Goal: Navigation & Orientation: Find specific page/section

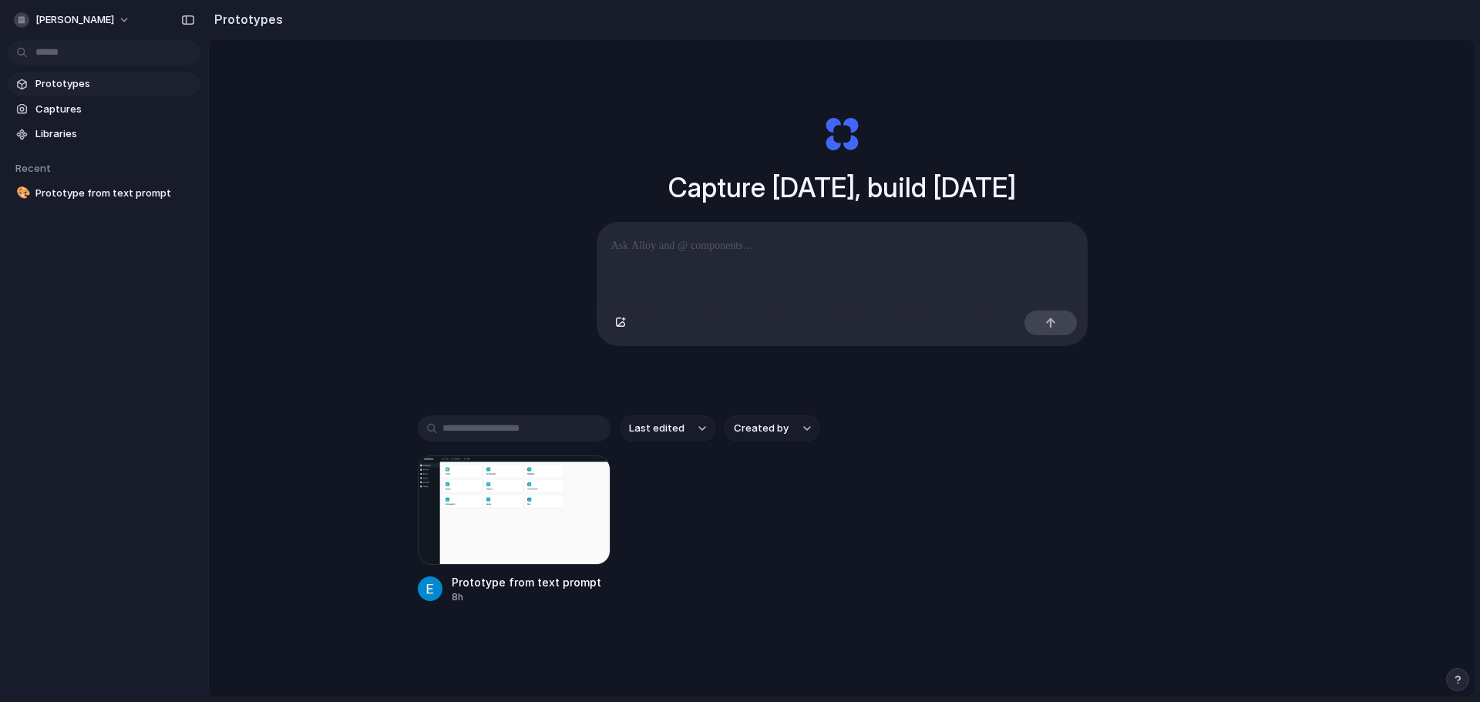
click at [110, 293] on div "Prototypes Captures Libraries Recent 🎨 Prototype from text prompt" at bounding box center [104, 203] width 208 height 407
